Goal: Navigation & Orientation: Find specific page/section

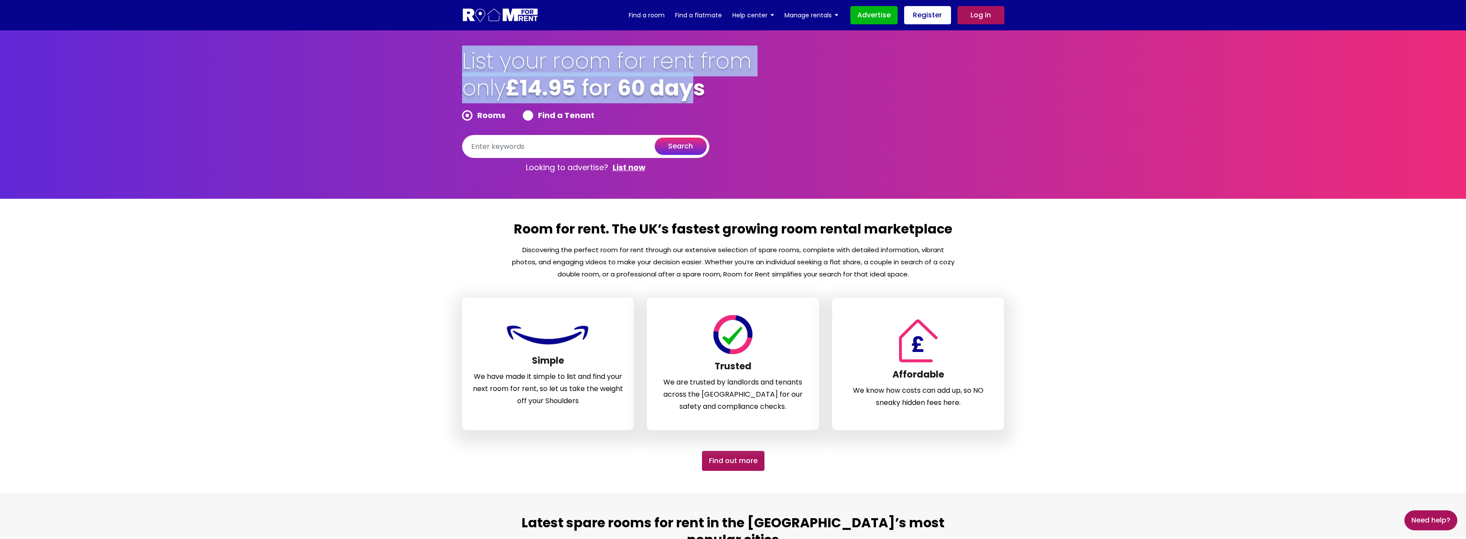
drag, startPoint x: 464, startPoint y: 63, endPoint x: 705, endPoint y: 100, distance: 243.6
click at [705, 100] on h1 "List your room for rent from only £14.95 for 60 days" at bounding box center [607, 79] width 291 height 62
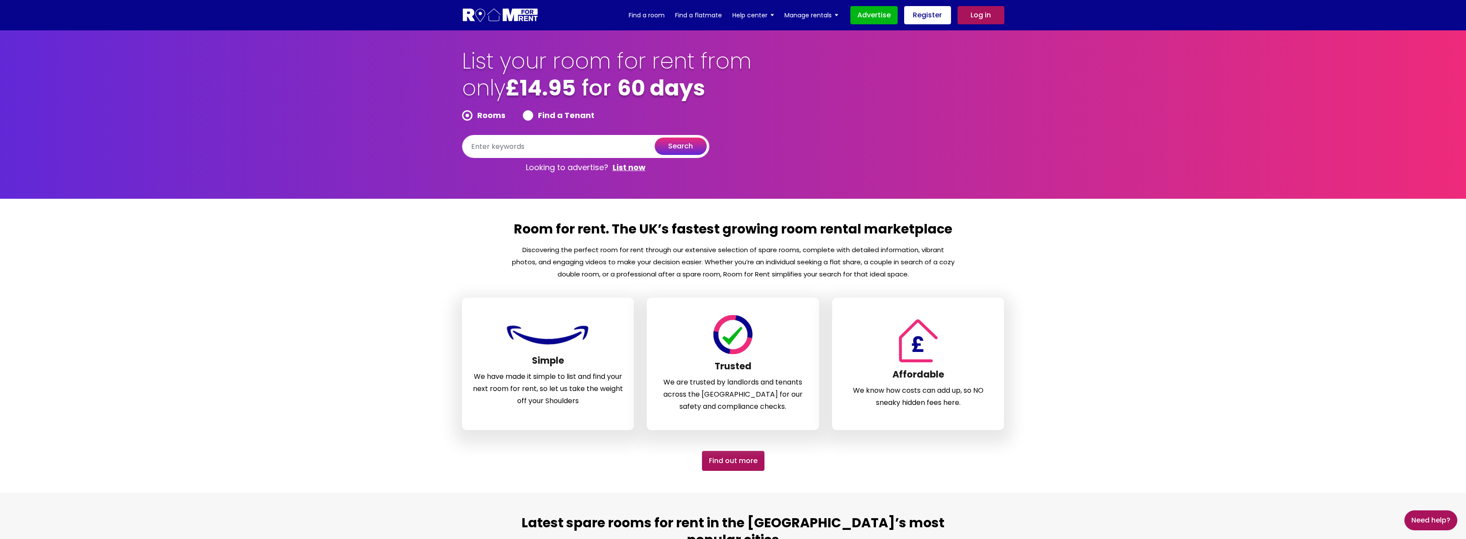
click at [786, 108] on div "List your room for rent from only £14.95 for 60 days Rooms Find a Tenant search…" at bounding box center [732, 112] width 555 height 129
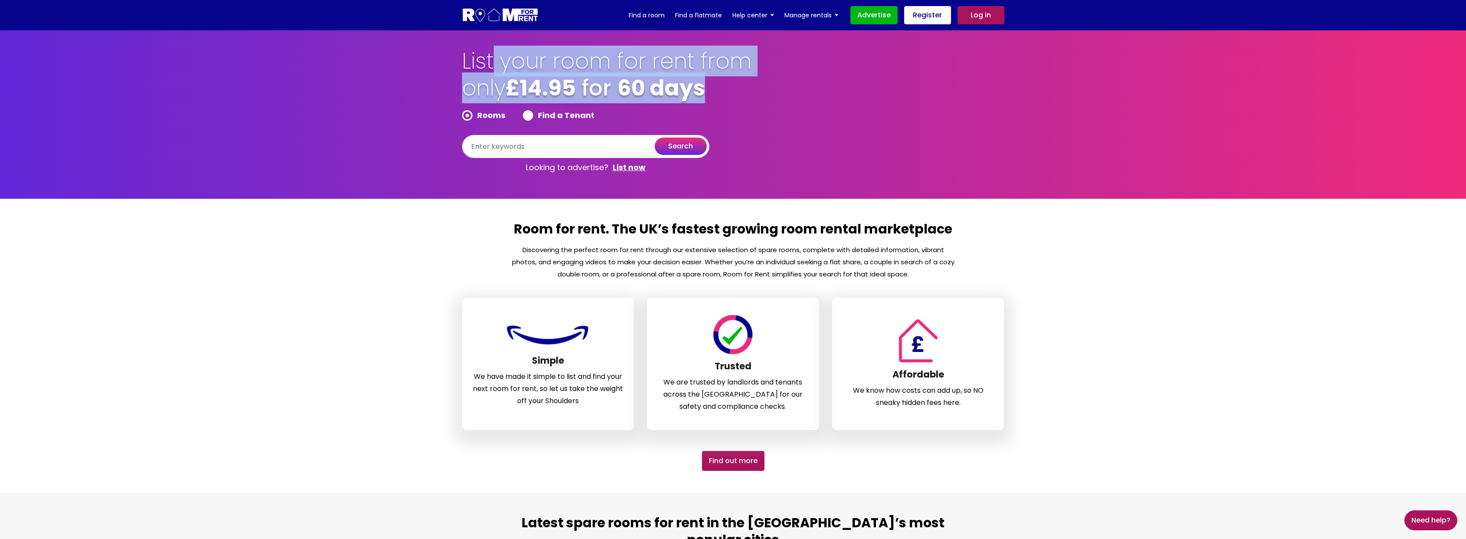
drag, startPoint x: 714, startPoint y: 96, endPoint x: 495, endPoint y: 54, distance: 222.2
click at [495, 54] on h1 "List your room for rent from only £14.95 for 60 days" at bounding box center [607, 79] width 291 height 62
click at [662, 86] on b "60 days" at bounding box center [661, 87] width 88 height 31
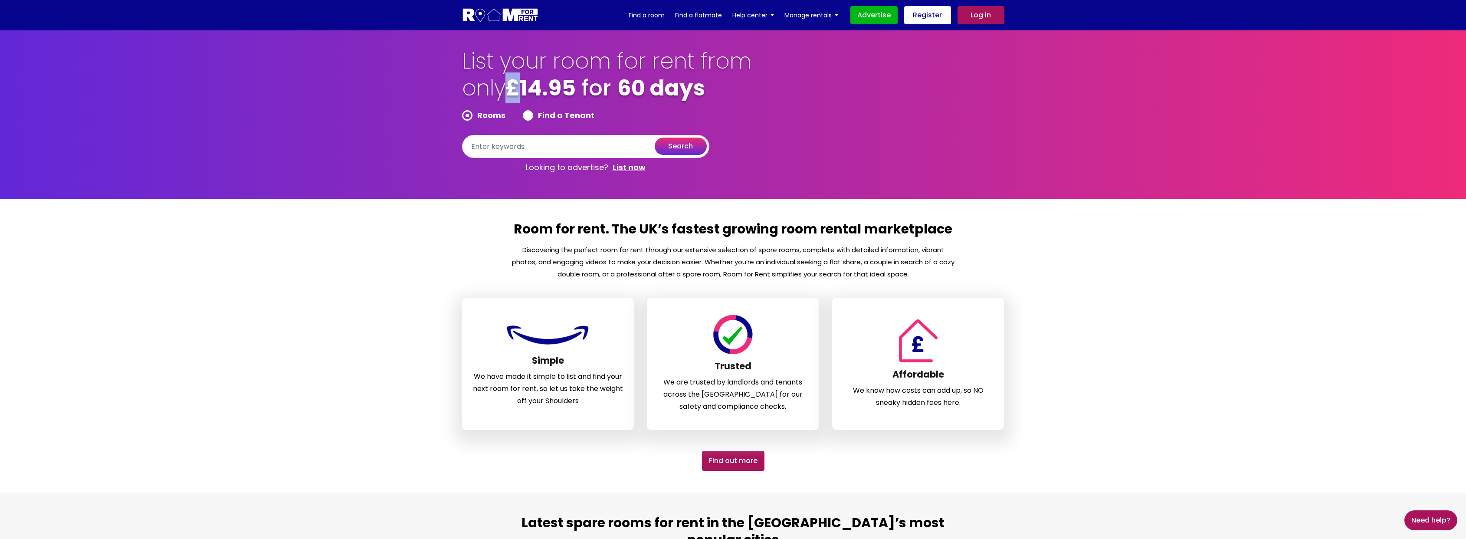
drag, startPoint x: 523, startPoint y: 91, endPoint x: 517, endPoint y: 91, distance: 6.1
click at [517, 91] on b "£14.95" at bounding box center [540, 87] width 70 height 31
click at [999, 175] on div "List your room for rent from only £14.95 for 60 days Rooms Find a Tenant search…" at bounding box center [732, 112] width 555 height 129
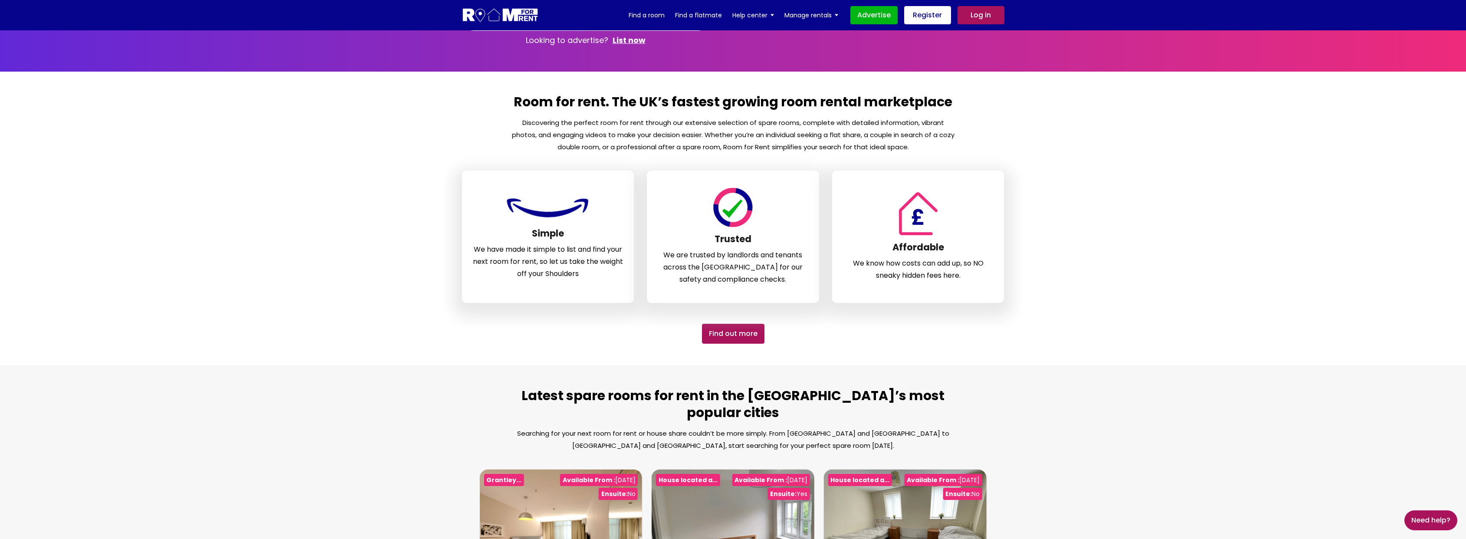
scroll to position [391, 0]
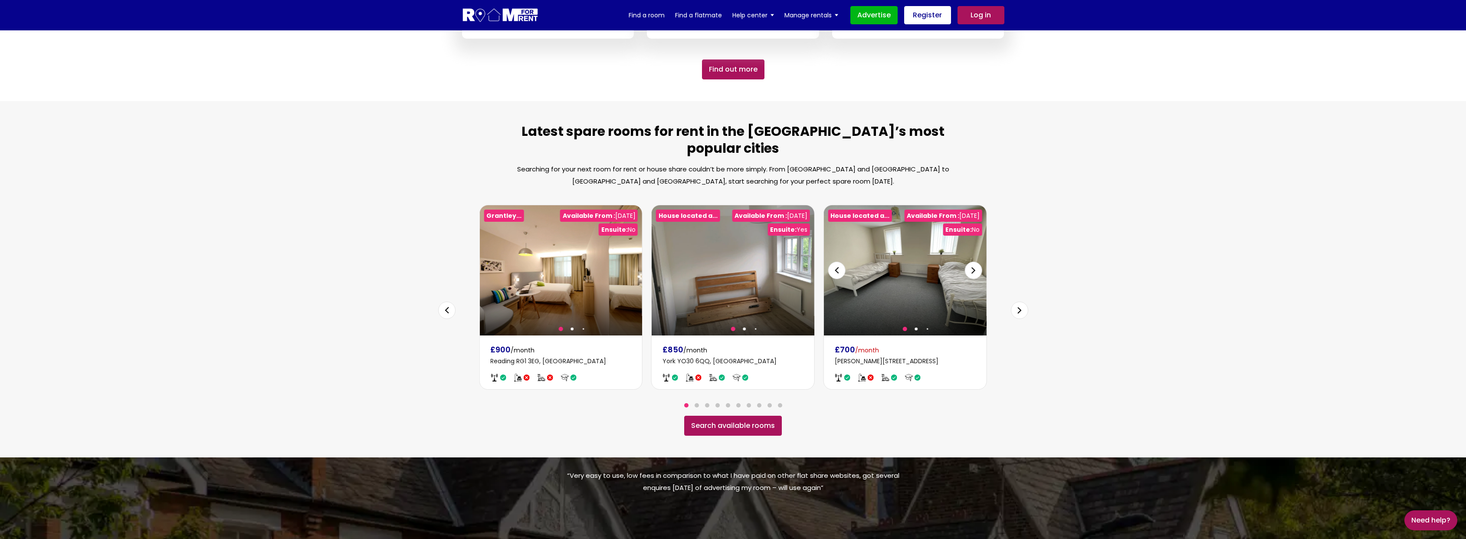
click at [1048, 153] on section "Latest spare rooms for rent in the UK’s most popular cities Searching for your …" at bounding box center [733, 279] width 1466 height 356
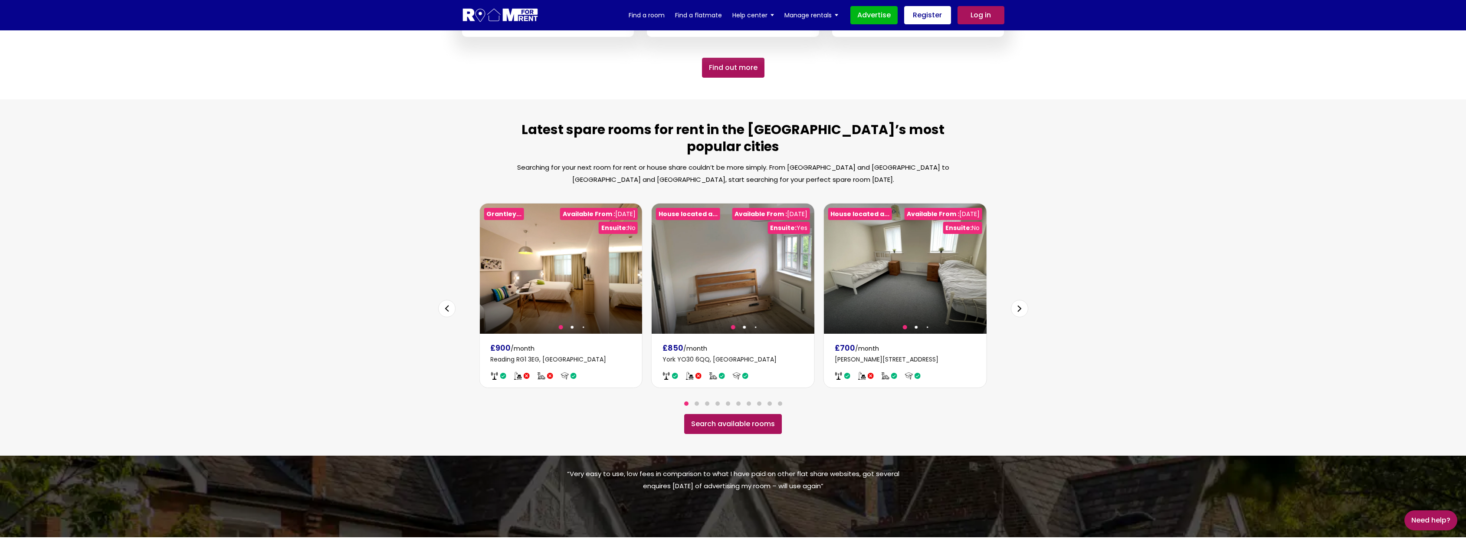
scroll to position [0, 0]
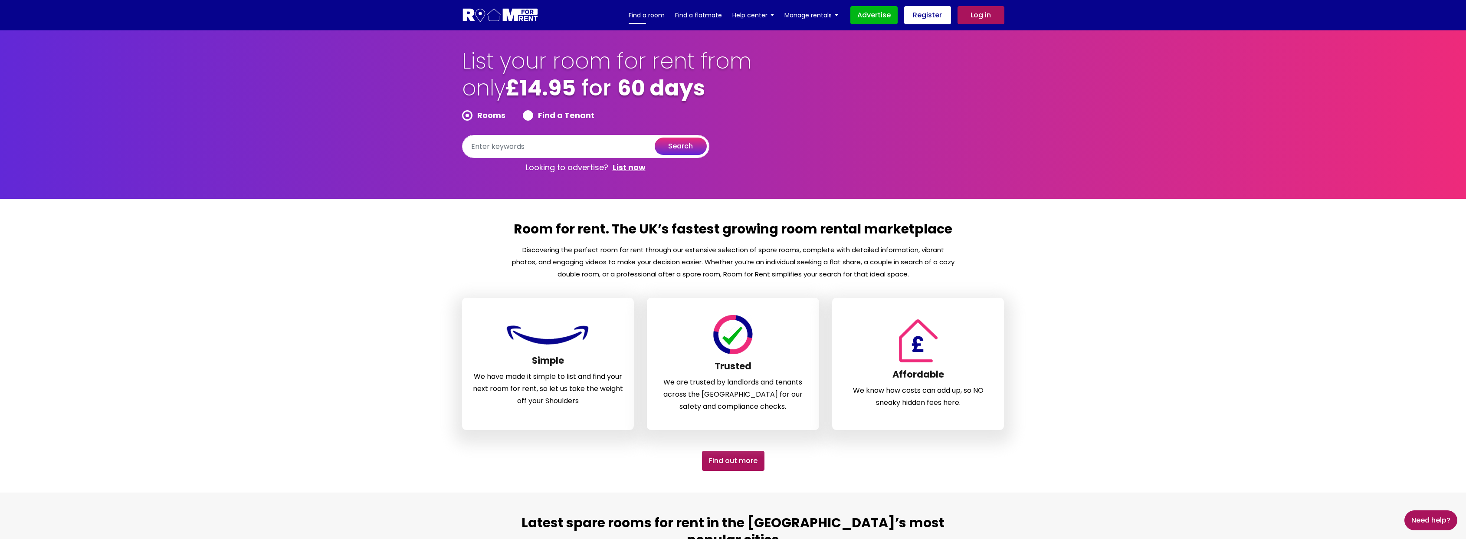
click at [649, 18] on link "Find a room" at bounding box center [647, 15] width 36 height 13
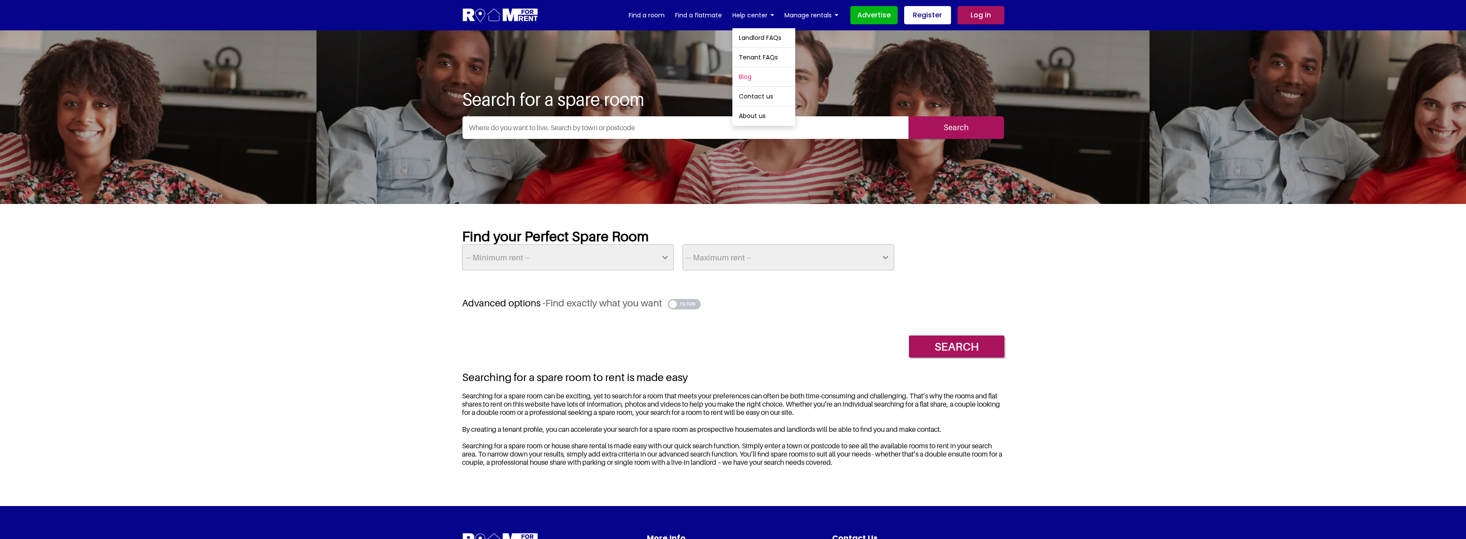
click at [766, 80] on link "Blog" at bounding box center [763, 76] width 63 height 19
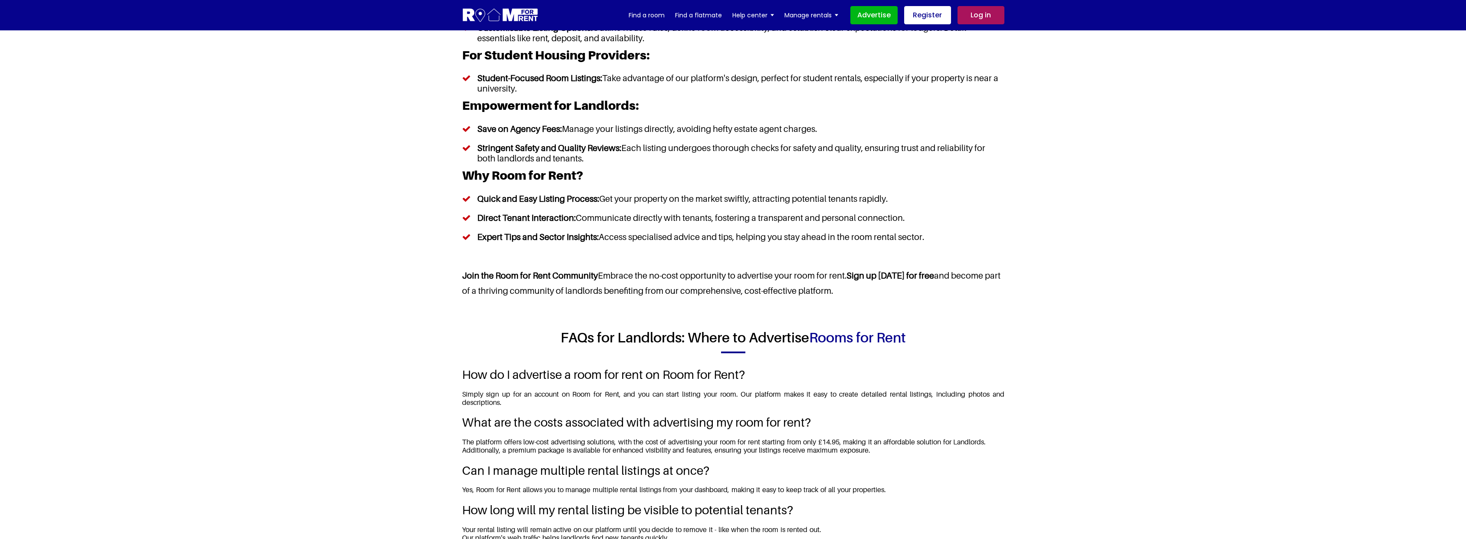
scroll to position [105, 0]
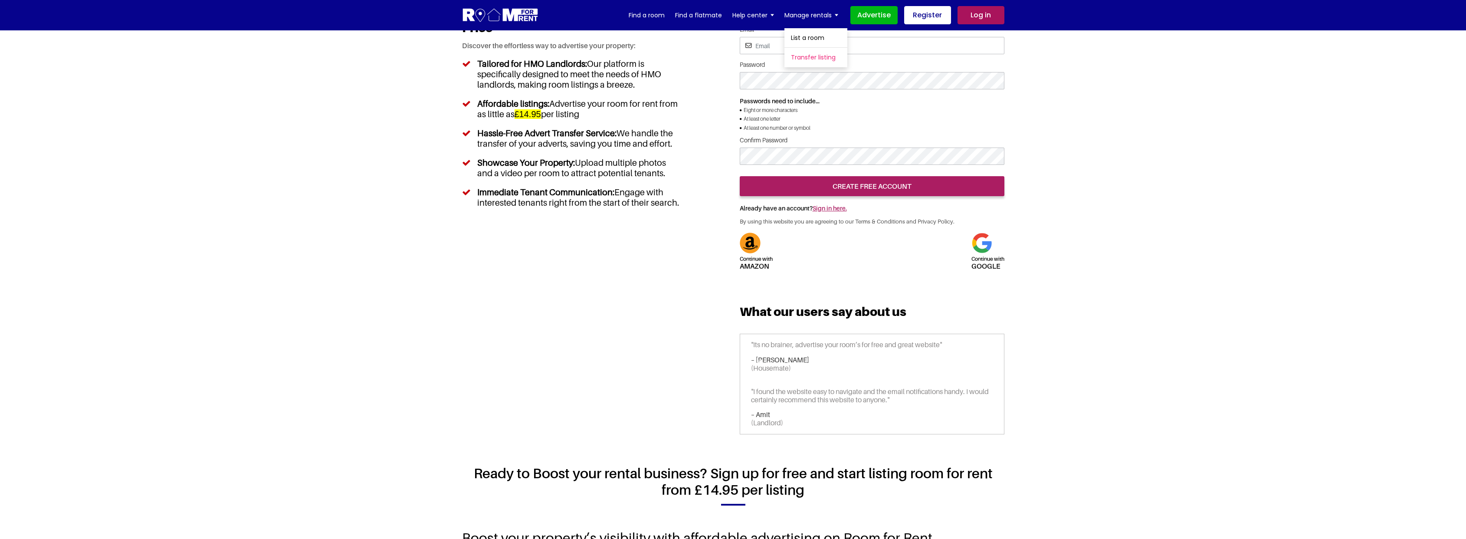
click at [824, 57] on link "Transfer listing" at bounding box center [815, 57] width 63 height 19
